Goal: Information Seeking & Learning: Learn about a topic

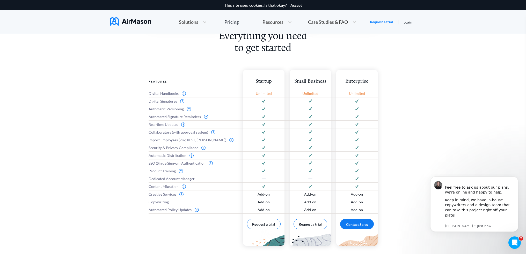
scroll to position [207, 0]
click at [151, 238] on div "Features Digital Handbooks Digital Signatures Automatic Versioning Automated Si…" at bounding box center [193, 158] width 89 height 176
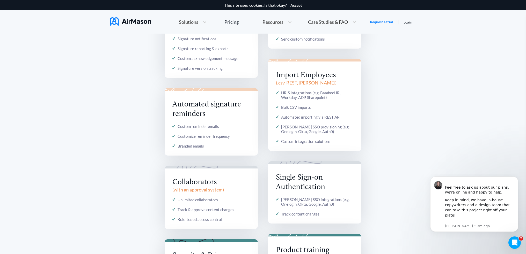
scroll to position [621, 0]
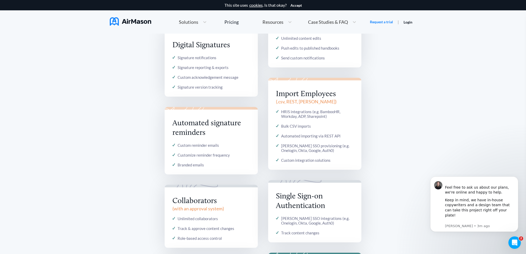
drag, startPoint x: 391, startPoint y: 166, endPoint x: 390, endPoint y: 147, distance: 19.5
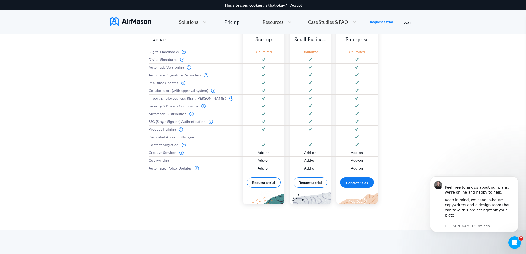
scroll to position [0, 0]
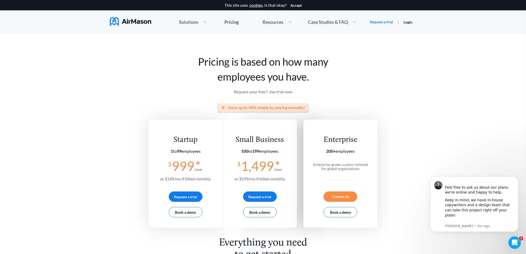
click at [127, 21] on img at bounding box center [130, 21] width 41 height 8
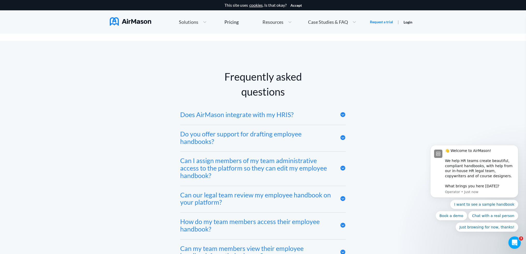
scroll to position [2485, 0]
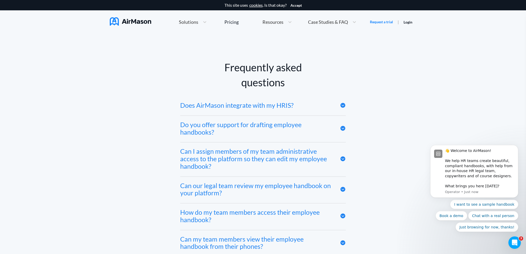
click at [344, 191] on icon at bounding box center [342, 189] width 5 height 5
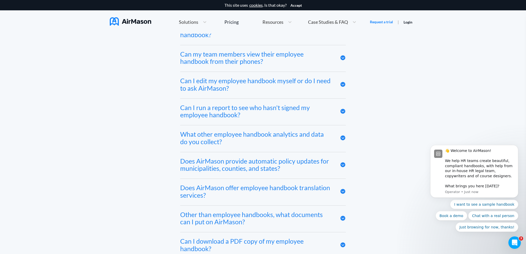
scroll to position [2744, 0]
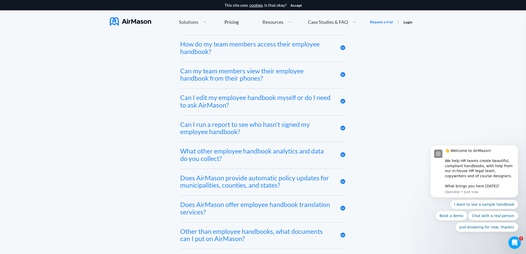
click at [345, 183] on icon at bounding box center [342, 181] width 5 height 5
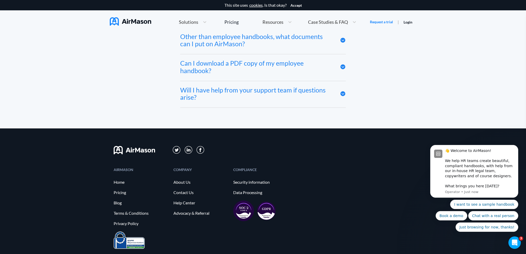
scroll to position [2997, 0]
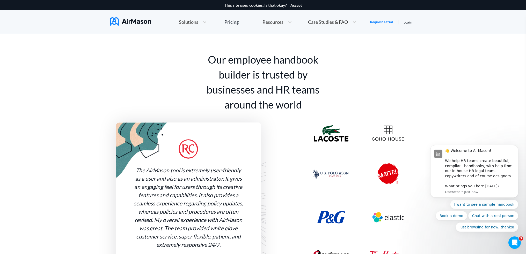
drag, startPoint x: 366, startPoint y: 217, endPoint x: 380, endPoint y: 101, distance: 116.9
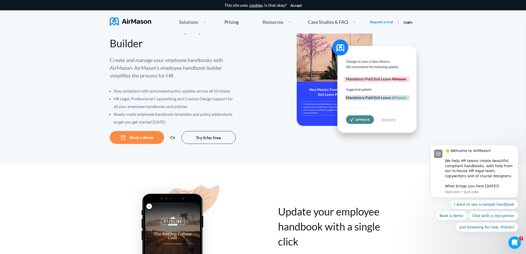
scroll to position [0, 0]
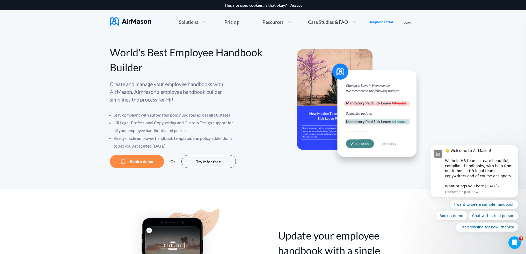
click at [189, 25] on div "Solutions" at bounding box center [188, 22] width 24 height 6
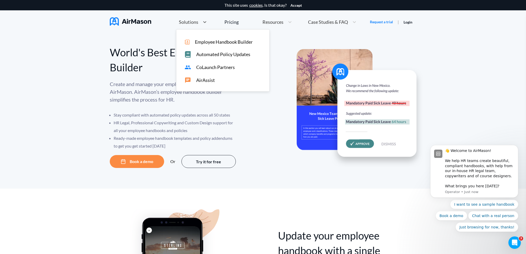
click at [207, 81] on span "AirAssist" at bounding box center [205, 80] width 19 height 5
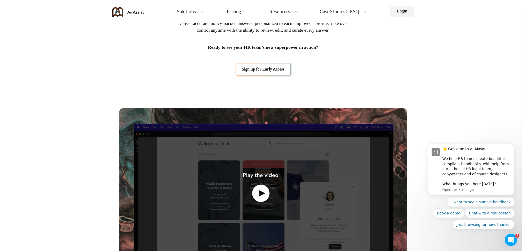
scroll to position [129, 0]
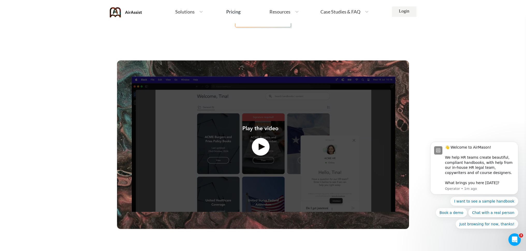
click at [261, 140] on img at bounding box center [263, 144] width 292 height 168
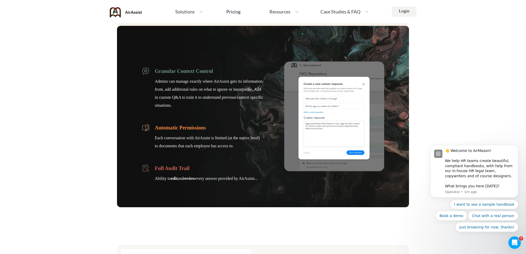
scroll to position [621, 0]
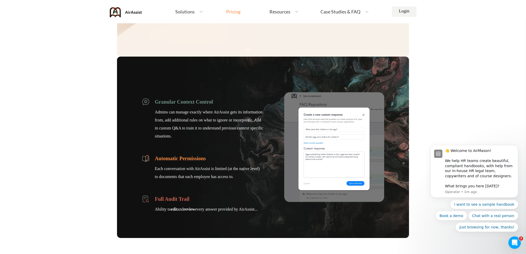
click at [238, 12] on div "Pricing" at bounding box center [233, 11] width 14 height 5
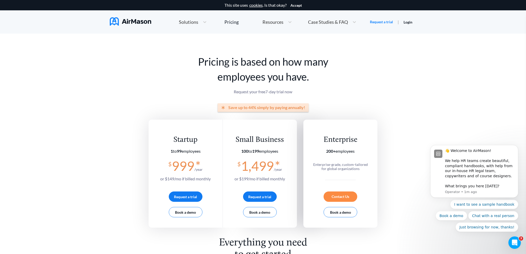
click at [273, 22] on span "Resources" at bounding box center [272, 22] width 21 height 5
click at [334, 23] on span "Case Studies & FAQ" at bounding box center [328, 22] width 40 height 5
click at [331, 41] on span "MT+Co." at bounding box center [334, 41] width 17 height 5
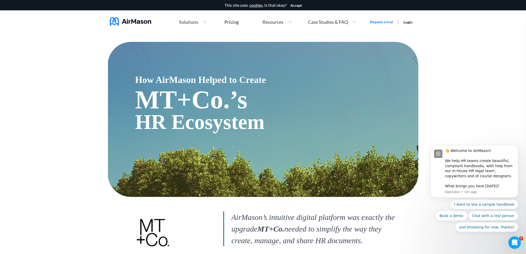
click at [348, 21] on div "Case Studies & FAQ" at bounding box center [327, 22] width 44 height 6
click at [386, 21] on link "Request a trial" at bounding box center [381, 21] width 23 height 5
